Goal: Task Accomplishment & Management: Use online tool/utility

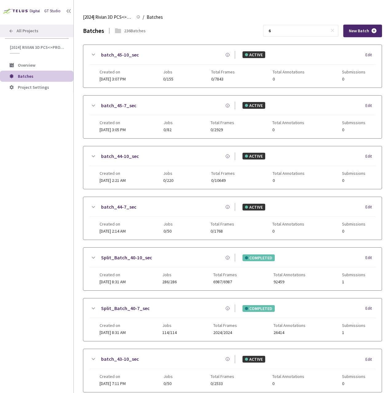
type input "6"
click at [37, 33] on span "All Projects" at bounding box center [28, 30] width 22 height 5
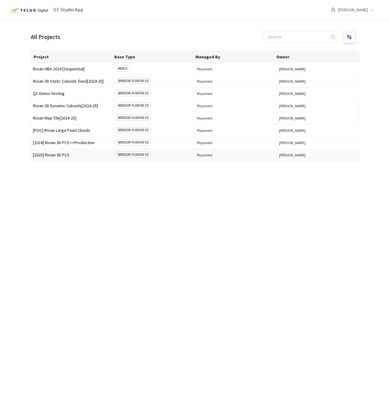
click at [51, 157] on span "[2025] Rivian 3D PCS" at bounding box center [72, 155] width 78 height 5
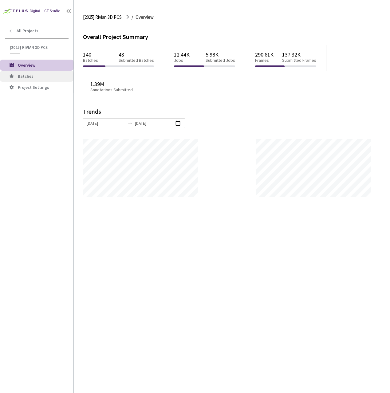
scroll to position [393, 390]
click at [27, 77] on span "Batches" at bounding box center [26, 76] width 16 height 6
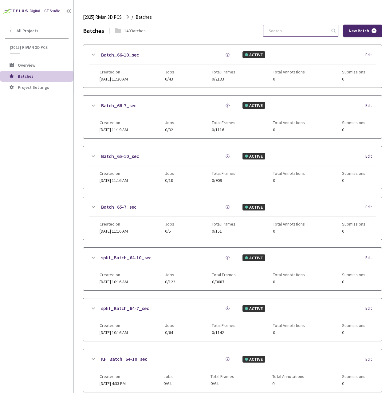
click at [306, 30] on input at bounding box center [297, 30] width 65 height 11
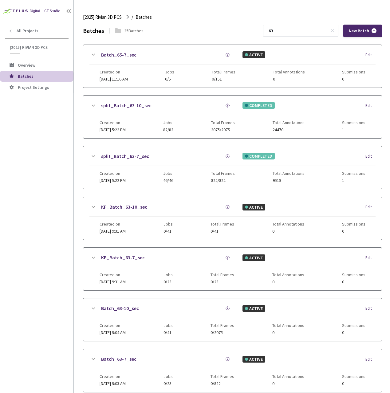
type input "63"
click at [168, 107] on div "split_Batch_63-10_sec" at bounding box center [166, 106] width 138 height 8
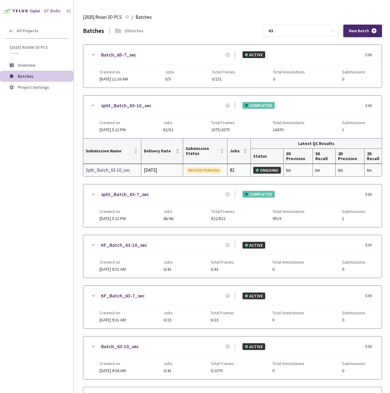
click at [111, 173] on div "Split_Batch_63-10_sec" at bounding box center [112, 170] width 53 height 7
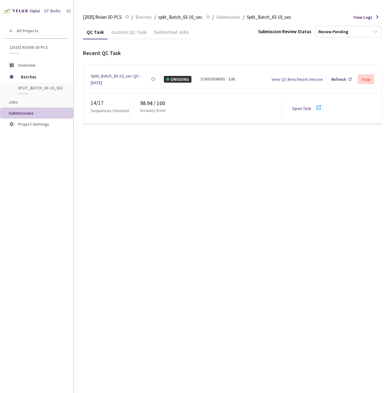
click at [300, 106] on link "Open Task" at bounding box center [301, 109] width 19 height 6
